Goal: Manage account settings

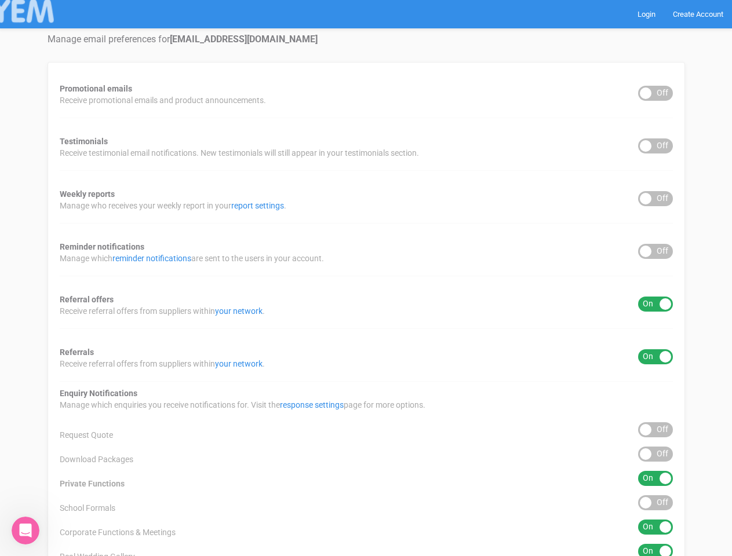
click at [365, 278] on div "Promotional emails ON OFF Receive promotional emails and product announcements.…" at bounding box center [365, 370] width 637 height 616
click at [655, 93] on div "ON OFF" at bounding box center [655, 93] width 35 height 15
click at [655, 146] on div "ON OFF" at bounding box center [655, 145] width 35 height 15
click at [655, 199] on div "ON OFF" at bounding box center [655, 198] width 35 height 15
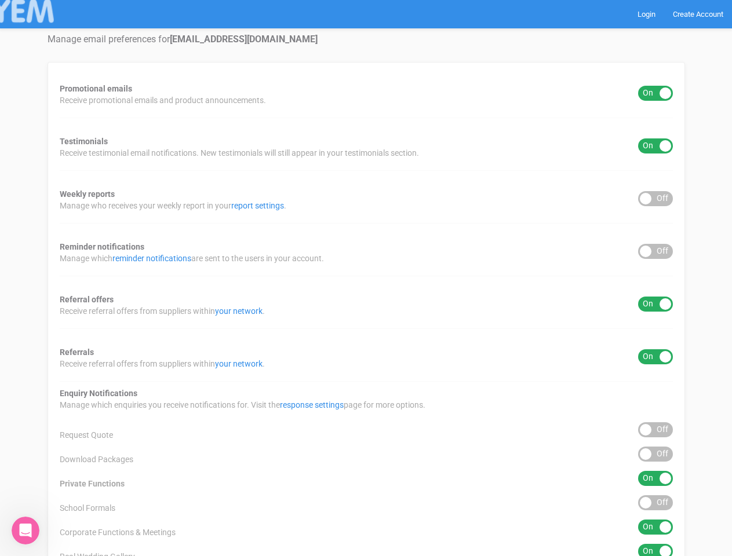
click at [655, 251] on div "ON OFF" at bounding box center [655, 251] width 35 height 15
click at [655, 304] on div "ON OFF" at bounding box center [655, 304] width 35 height 15
click at [655, 357] on div "ON OFF" at bounding box center [655, 356] width 35 height 15
click at [655, 430] on div "ON OFF" at bounding box center [655, 429] width 35 height 15
click at [655, 454] on div "ON OFF" at bounding box center [655, 454] width 35 height 15
